Goal: Task Accomplishment & Management: Complete application form

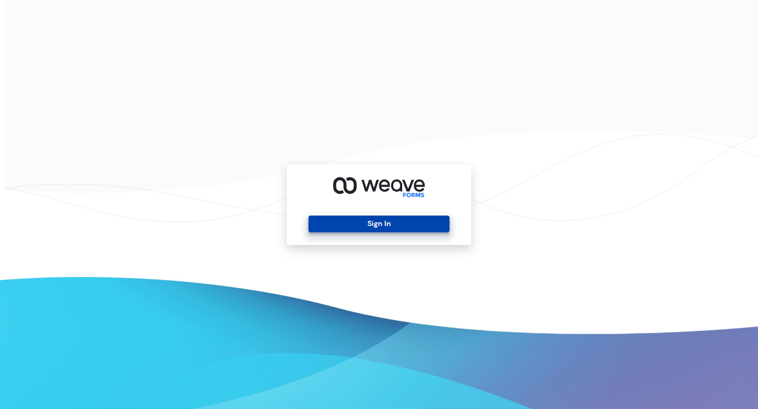
click at [386, 226] on button "Sign In" at bounding box center [378, 224] width 140 height 17
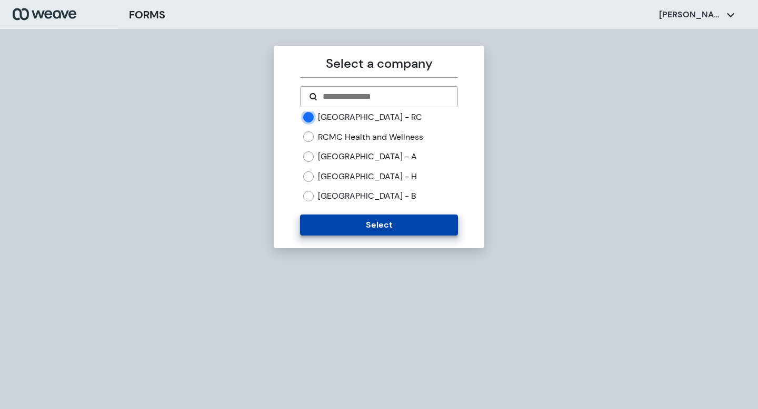
click at [378, 229] on button "Select" at bounding box center [378, 225] width 157 height 21
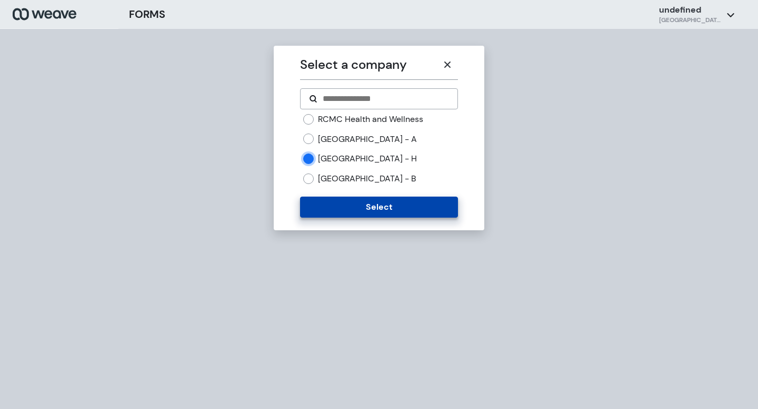
click at [356, 210] on button "Select" at bounding box center [378, 207] width 157 height 21
